Goal: Transaction & Acquisition: Purchase product/service

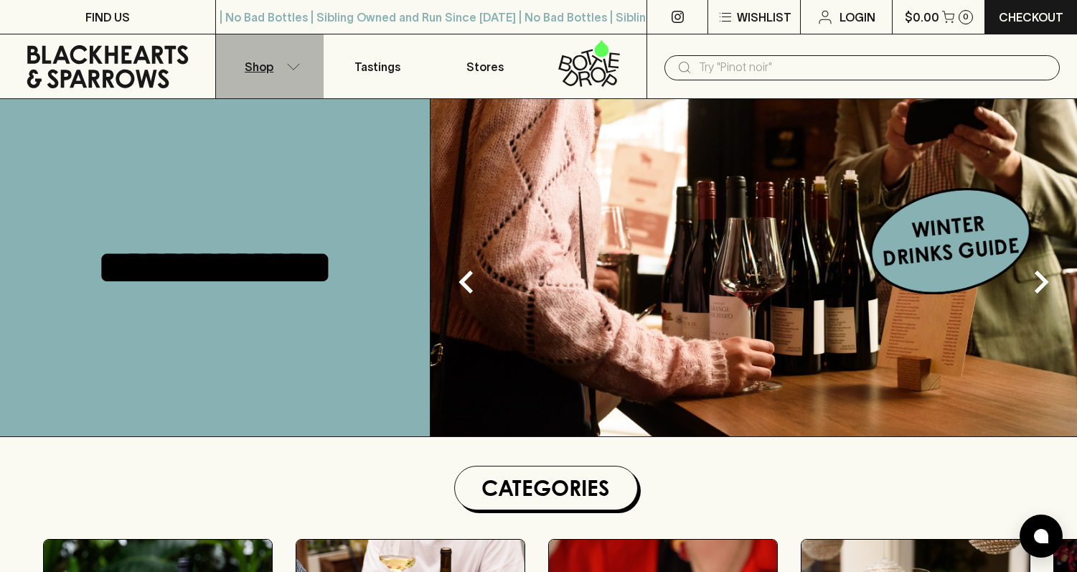
click at [275, 76] on button "Shop" at bounding box center [270, 66] width 108 height 64
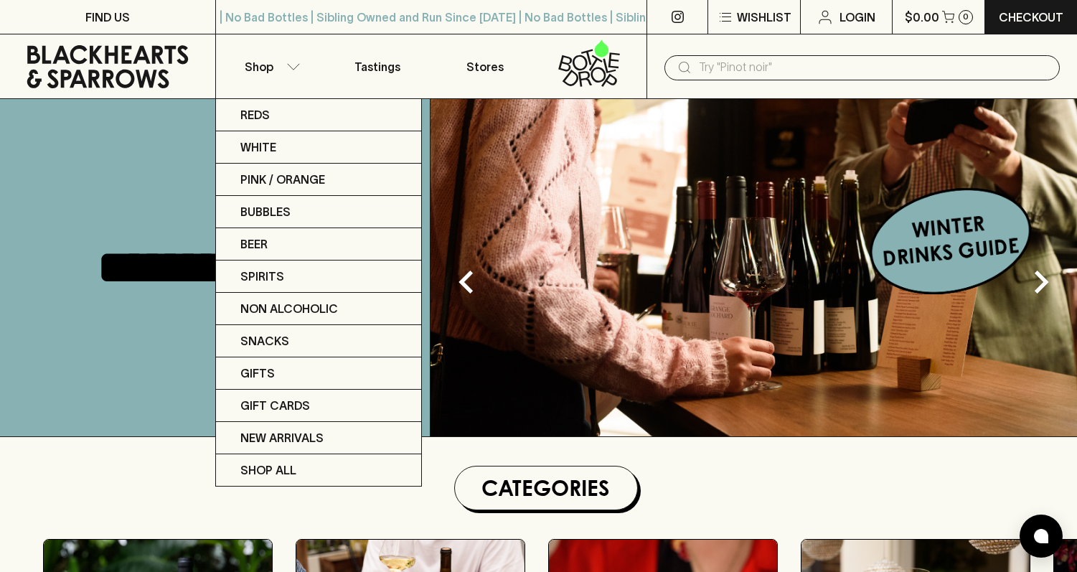
click at [737, 65] on div at bounding box center [538, 286] width 1077 height 572
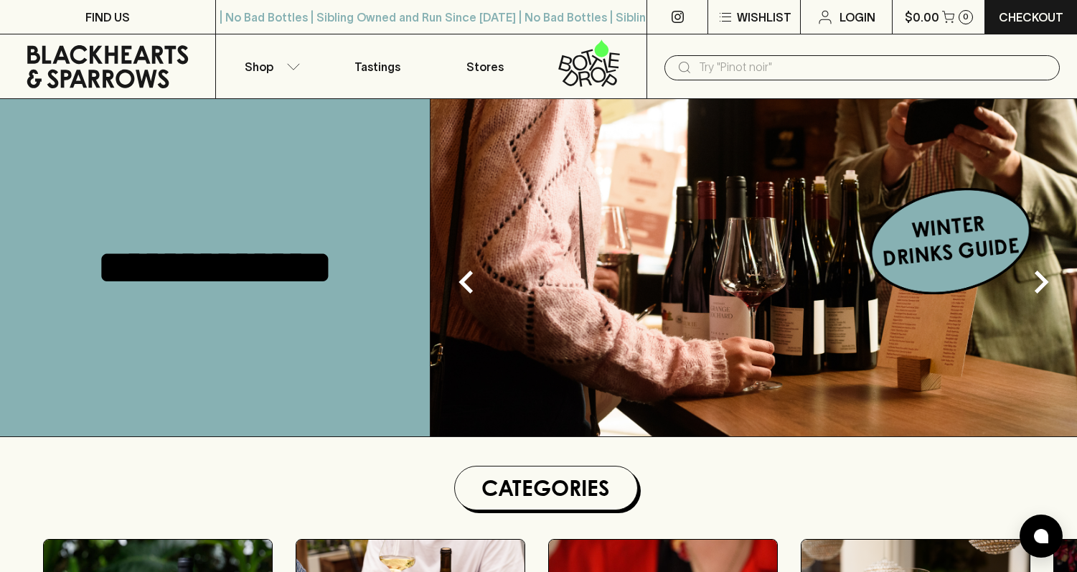
click at [727, 65] on input "text" at bounding box center [873, 67] width 349 height 23
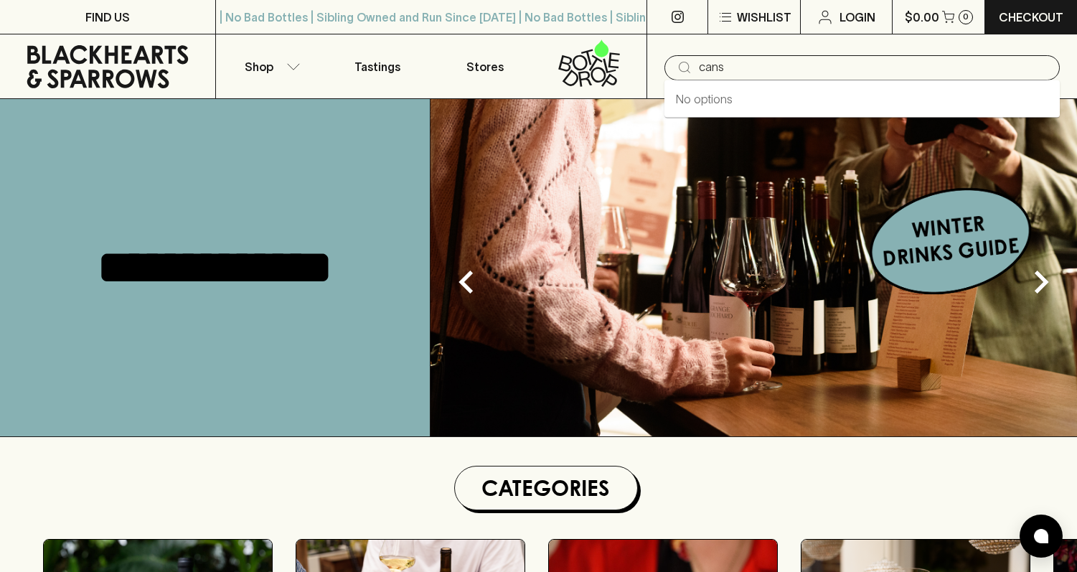
type input "cans"
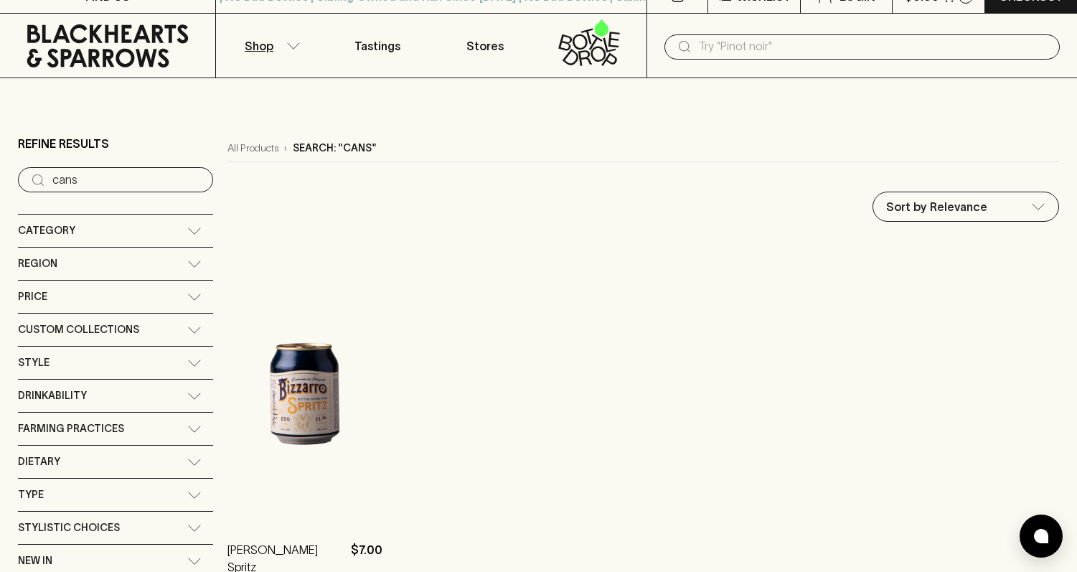
click at [573, 319] on ol "[PERSON_NAME] Spritz $7.00 1 Bottle 0 ​ ADD TO CART" at bounding box center [643, 423] width 832 height 367
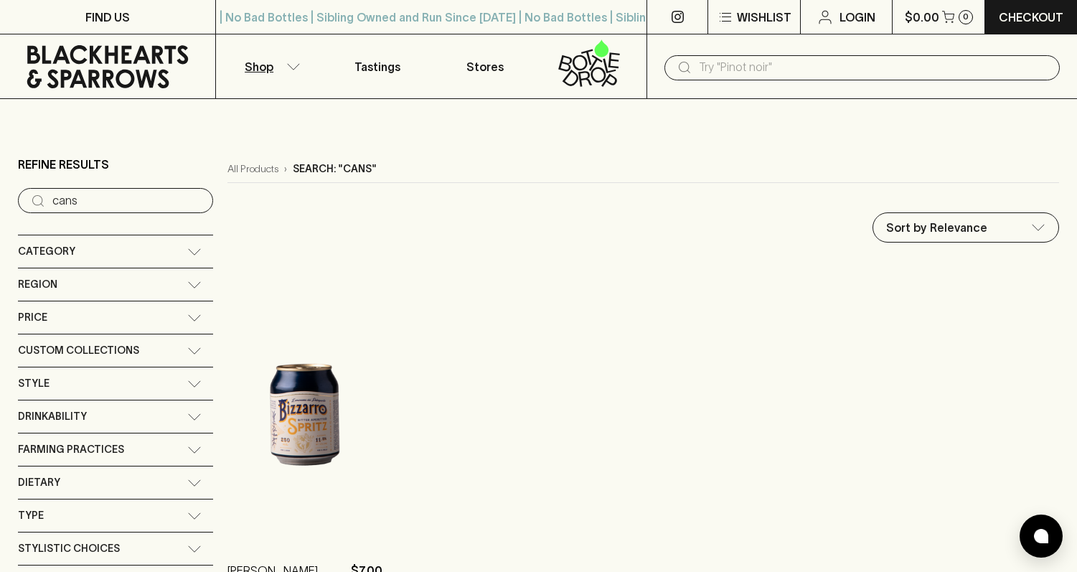
click at [737, 74] on input "text" at bounding box center [873, 67] width 349 height 23
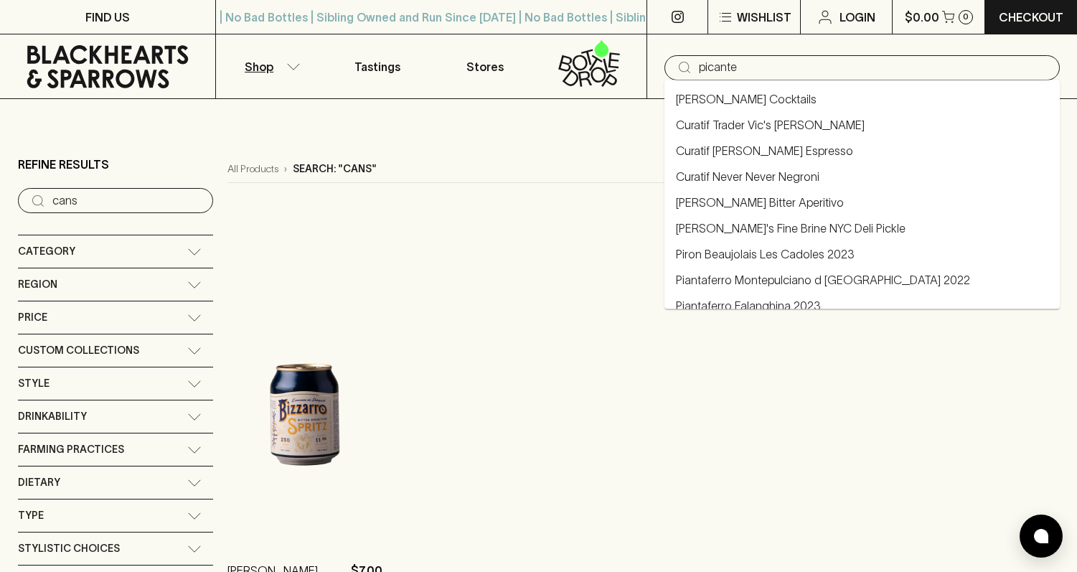
type input "picante"
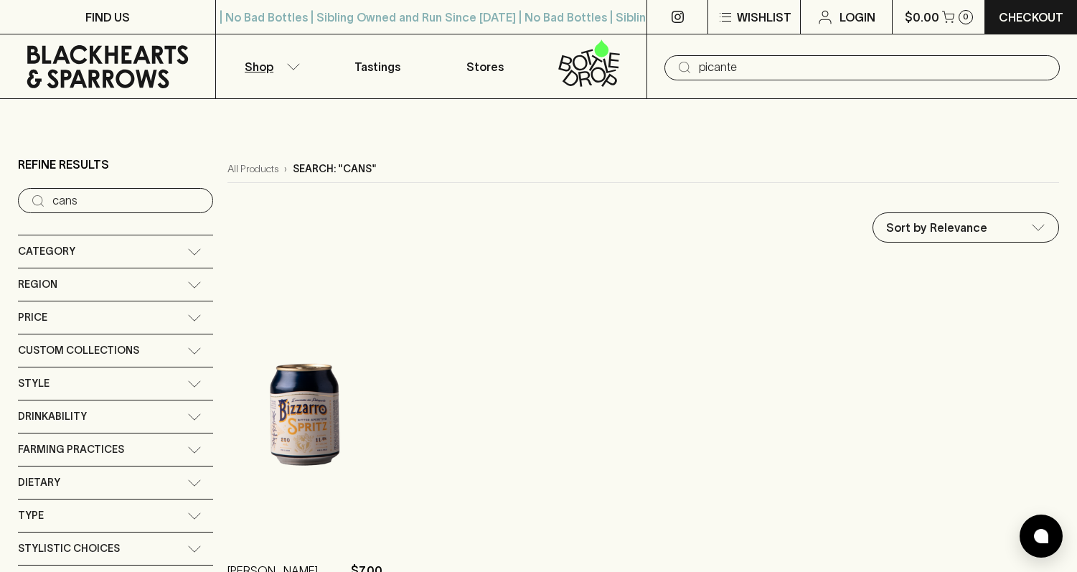
type input "picante"
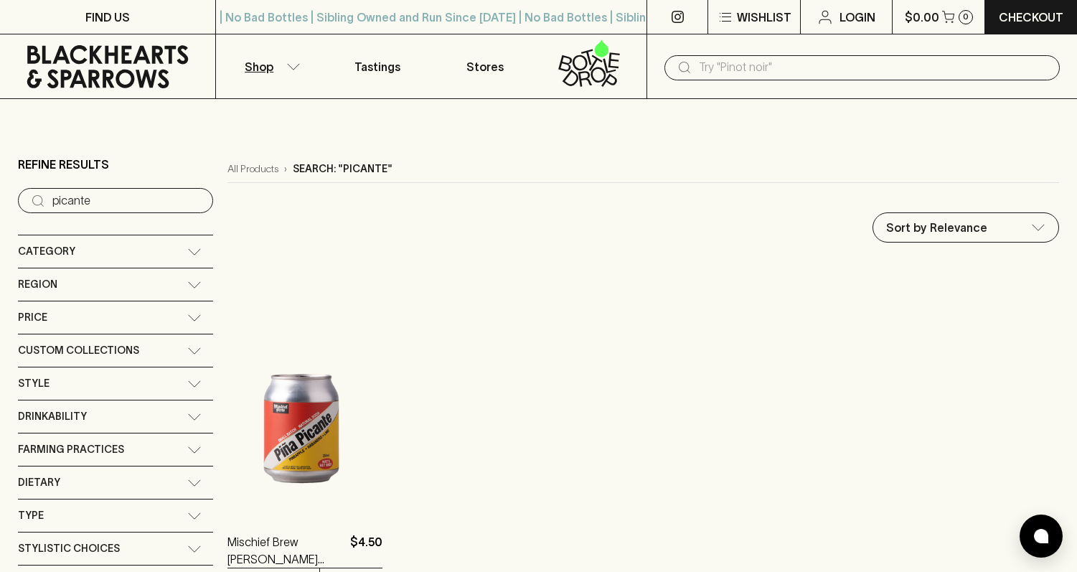
click at [278, 438] on img at bounding box center [304, 385] width 155 height 251
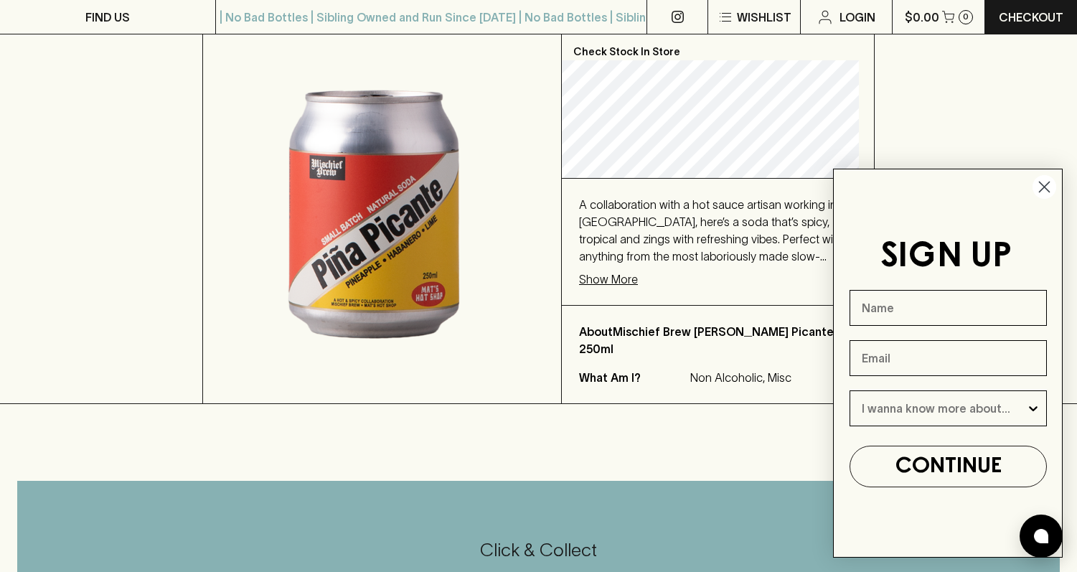
scroll to position [335, 0]
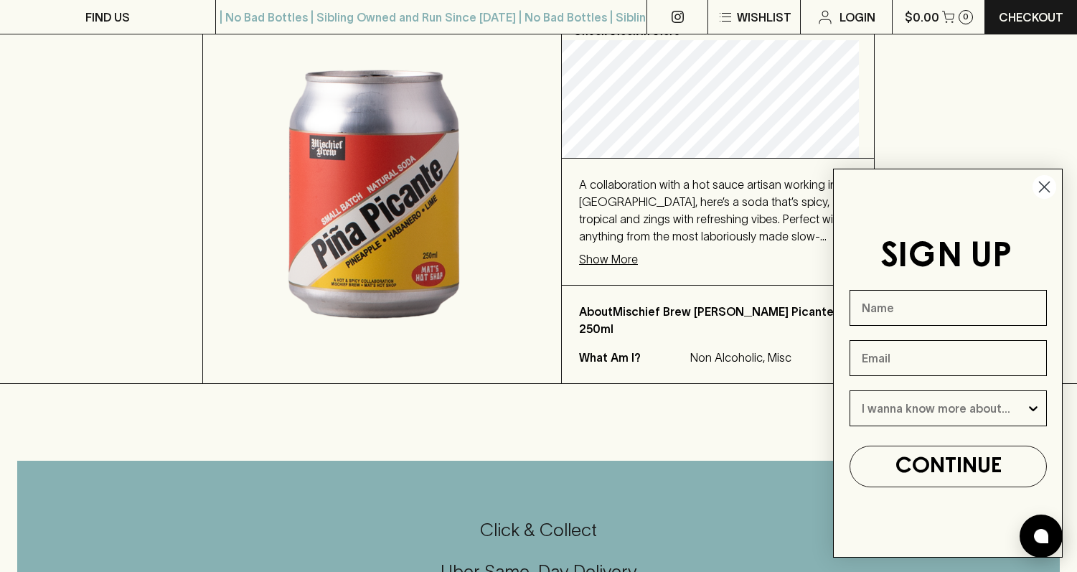
drag, startPoint x: 474, startPoint y: 336, endPoint x: 432, endPoint y: 192, distance: 149.6
click at [474, 336] on img at bounding box center [382, 97] width 358 height 571
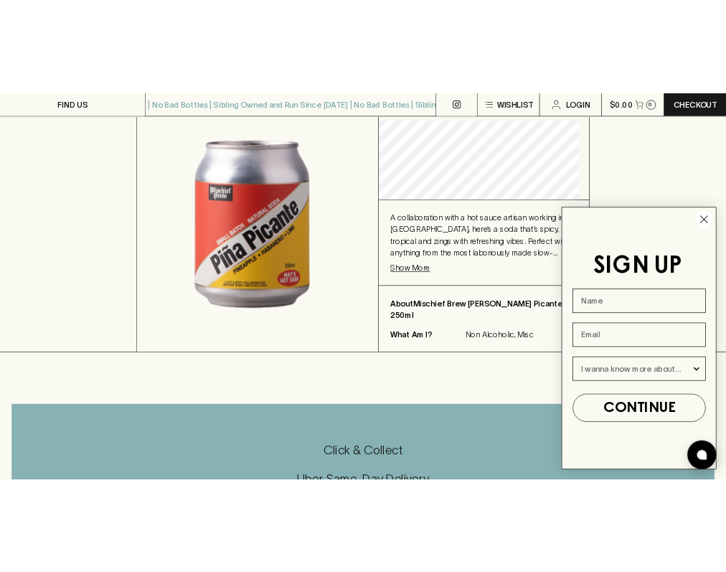
scroll to position [319, 0]
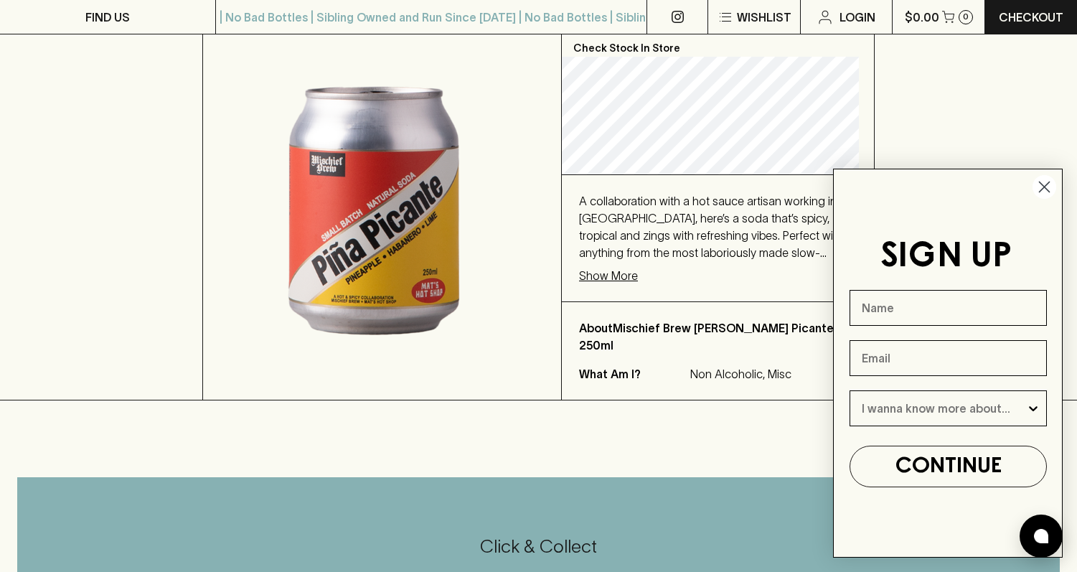
drag, startPoint x: 388, startPoint y: 205, endPoint x: 349, endPoint y: 230, distance: 46.2
click at [388, 205] on img at bounding box center [382, 113] width 358 height 571
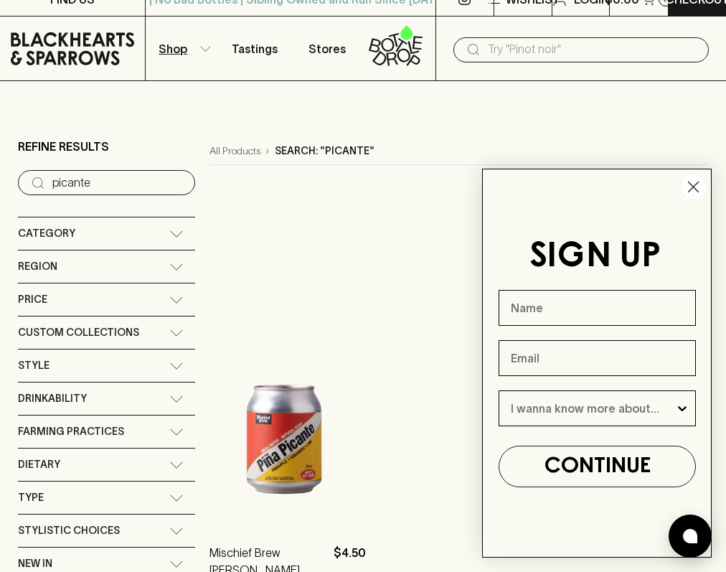
scroll to position [27, 0]
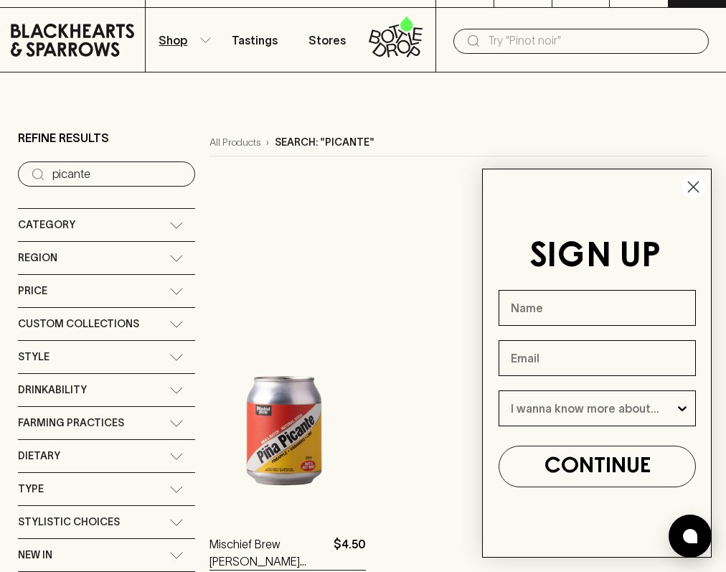
drag, startPoint x: 692, startPoint y: 187, endPoint x: 629, endPoint y: 136, distance: 80.6
click at [692, 187] on circle "Close dialog" at bounding box center [694, 187] width 24 height 24
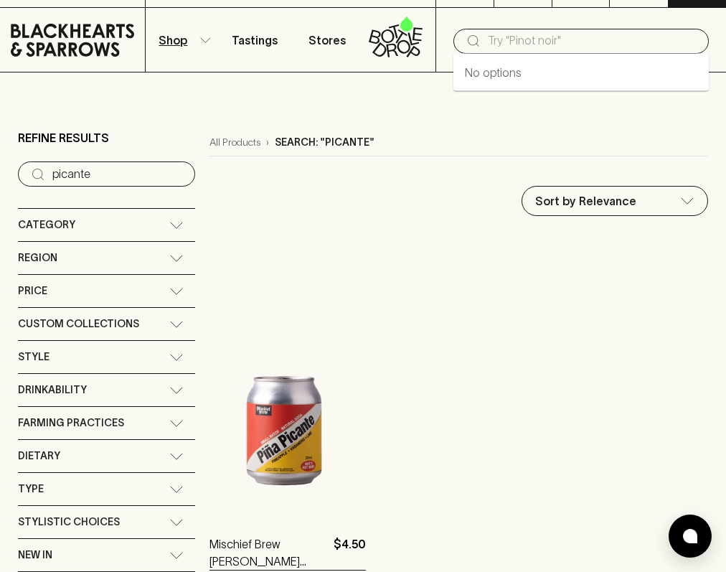
click at [579, 43] on input "text" at bounding box center [593, 40] width 210 height 23
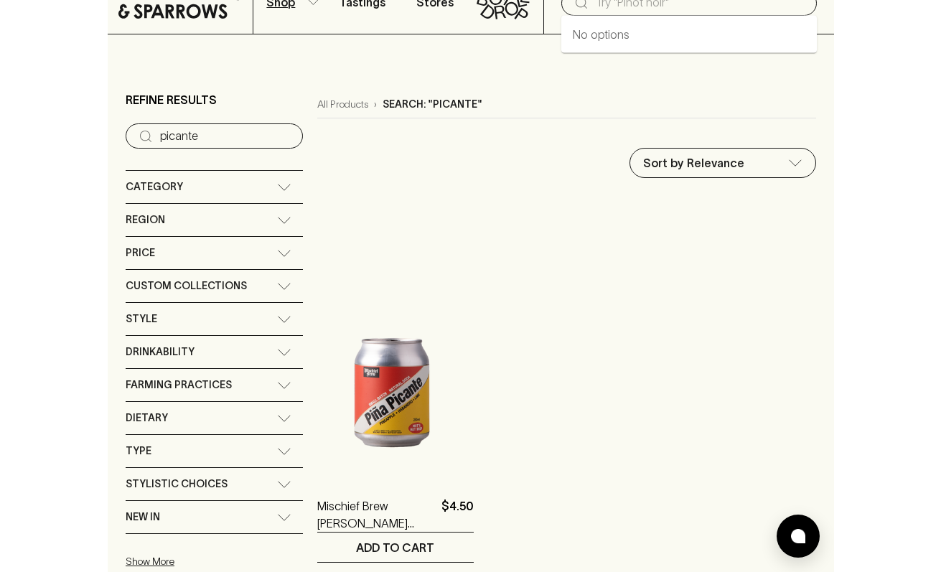
scroll to position [0, 0]
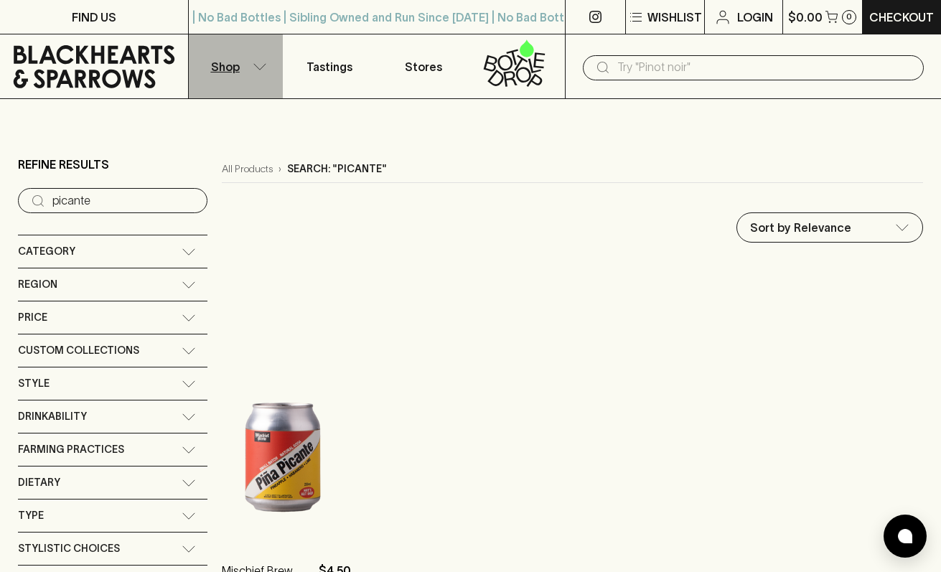
click at [247, 65] on button "Shop" at bounding box center [236, 66] width 94 height 64
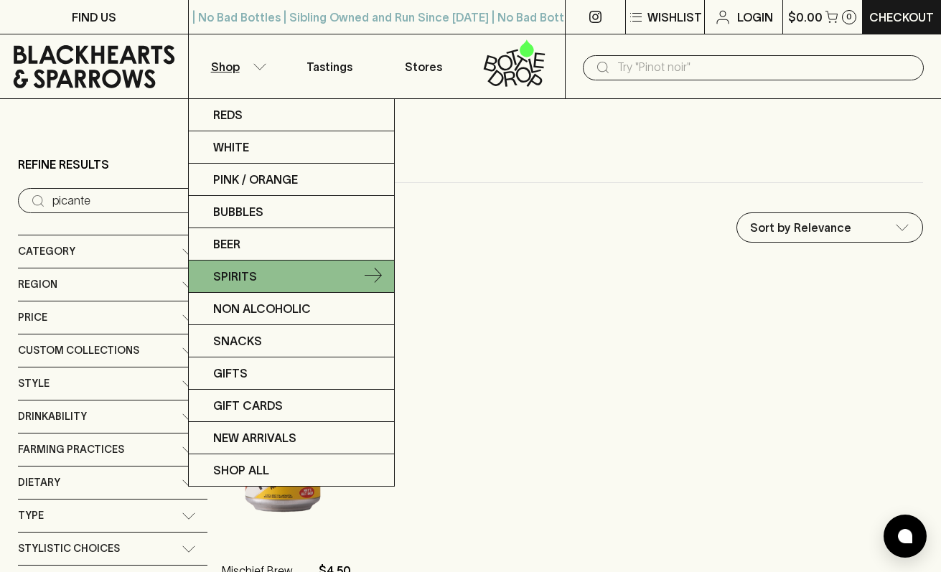
click at [222, 274] on p "Spirits" at bounding box center [235, 276] width 44 height 17
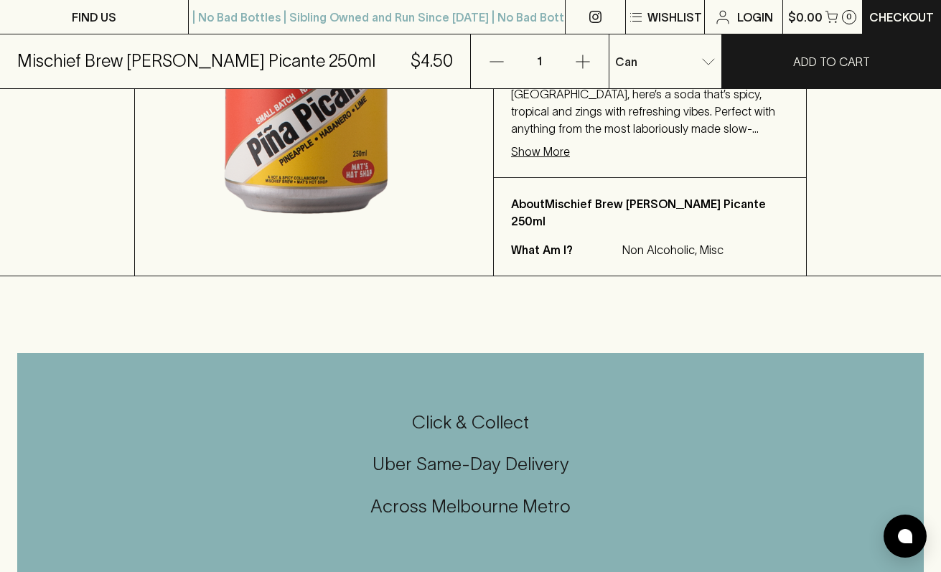
scroll to position [415, 0]
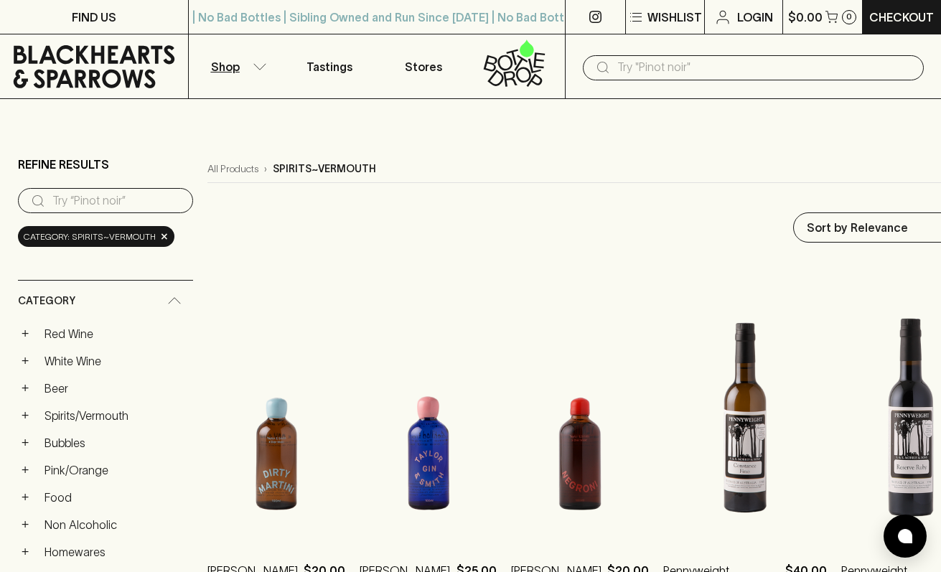
click at [255, 70] on icon "button" at bounding box center [260, 66] width 14 height 7
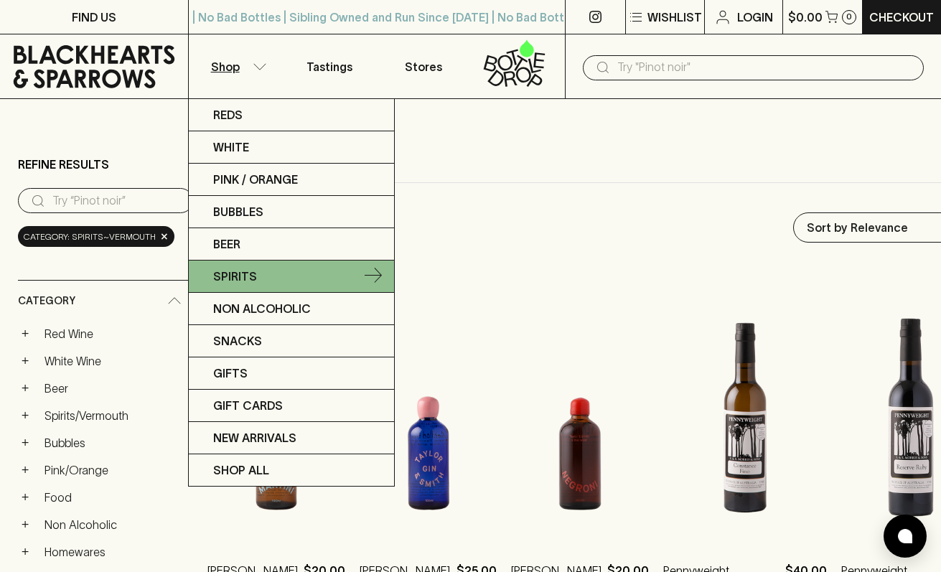
click at [271, 278] on link "Spirits" at bounding box center [291, 276] width 205 height 32
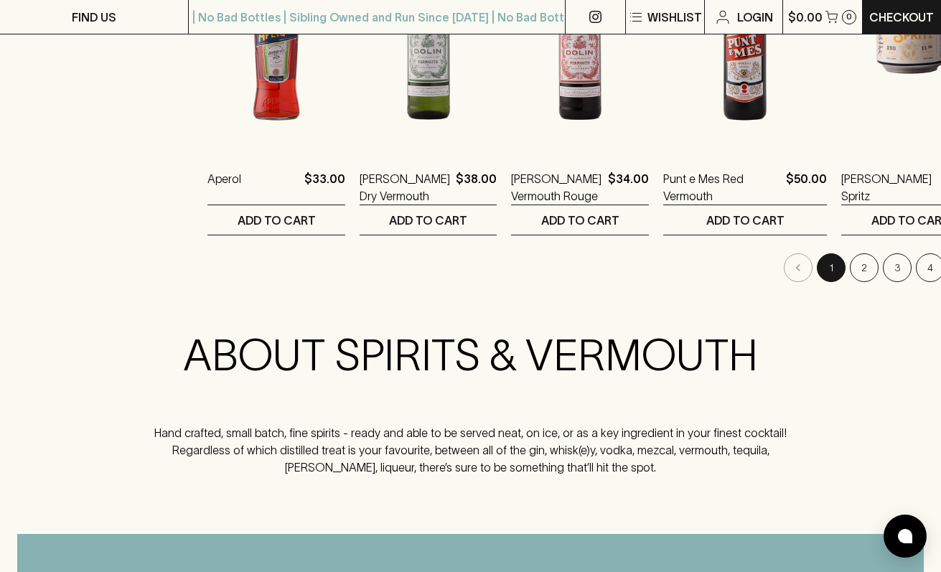
scroll to position [1549, 0]
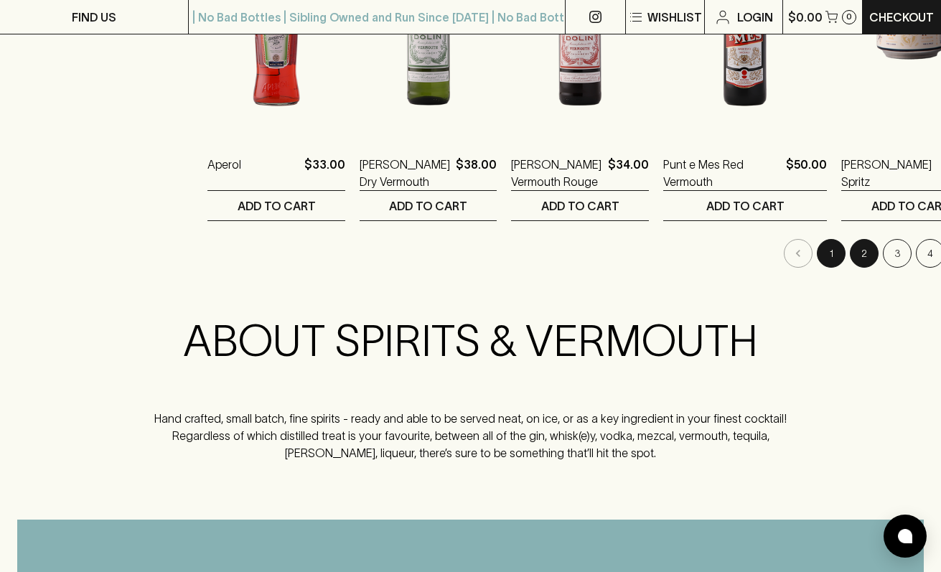
click at [737, 253] on button "2" at bounding box center [864, 253] width 29 height 29
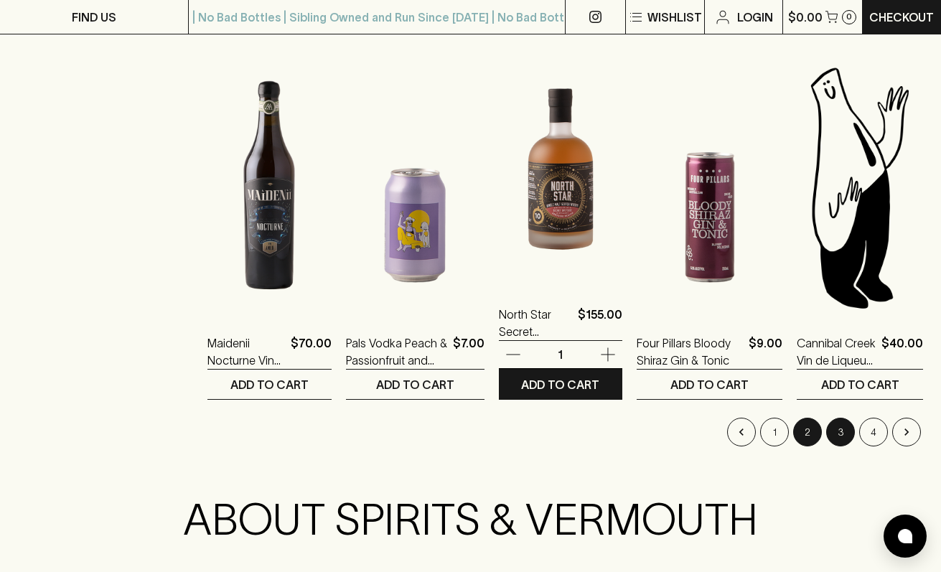
scroll to position [1371, 0]
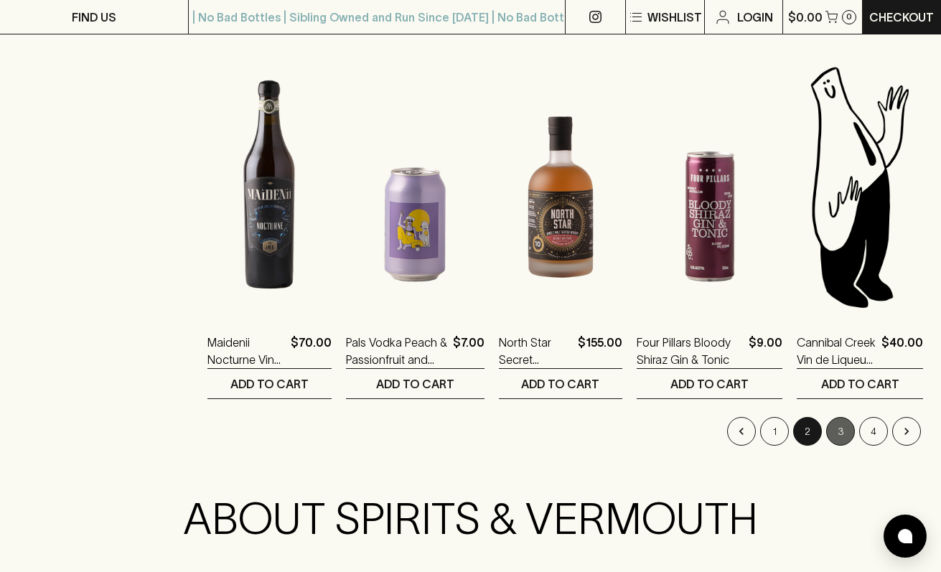
click at [737, 438] on button "3" at bounding box center [840, 431] width 29 height 29
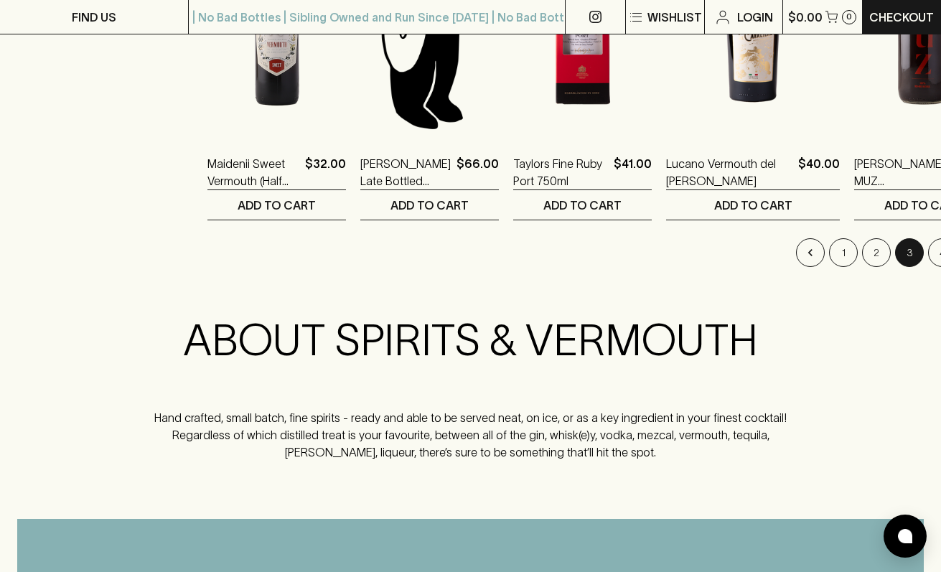
scroll to position [1531, 0]
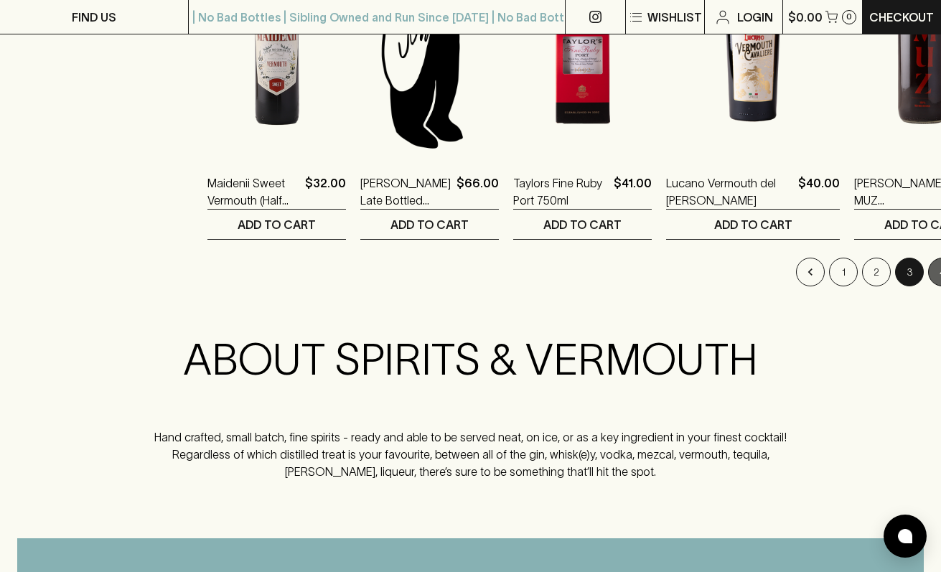
click at [737, 272] on button "4" at bounding box center [942, 272] width 29 height 29
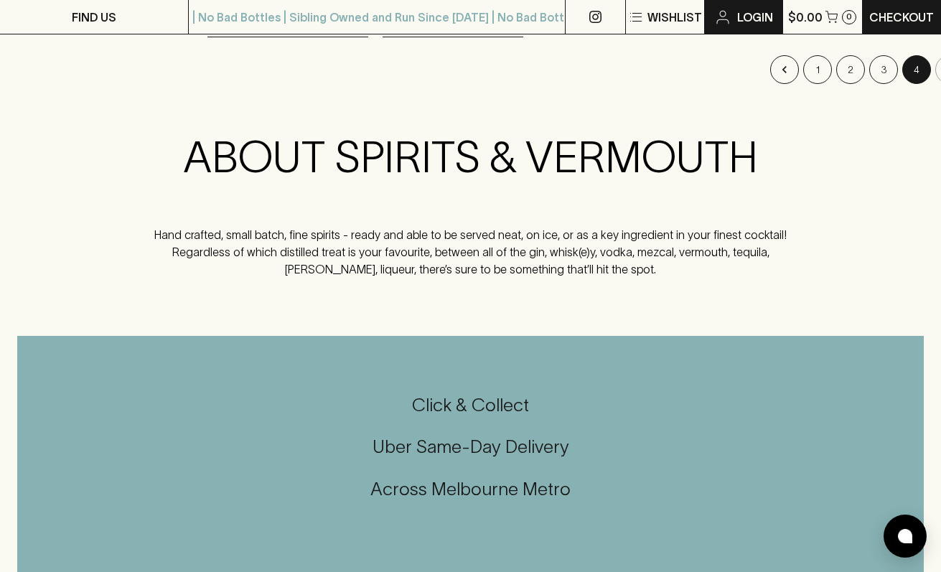
scroll to position [1739, 0]
